Goal: Use online tool/utility: Utilize a website feature to perform a specific function

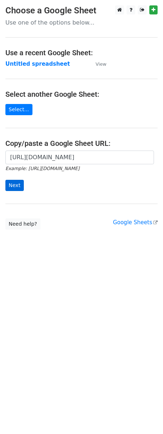
scroll to position [0, 158]
type input "[URL][DOMAIN_NAME]"
click at [12, 187] on input "Next" at bounding box center [14, 185] width 18 height 11
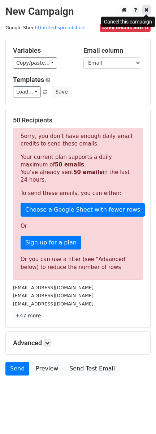
click at [146, 9] on icon at bounding box center [146, 9] width 4 height 5
